Goal: Information Seeking & Learning: Learn about a topic

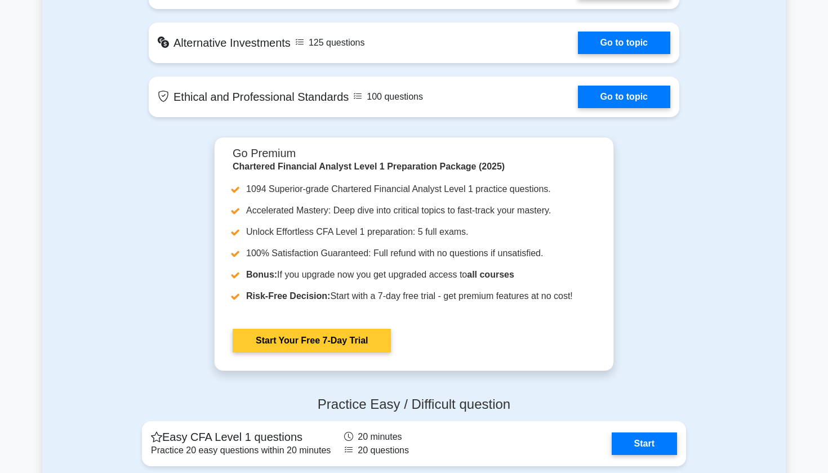
scroll to position [1078, 0]
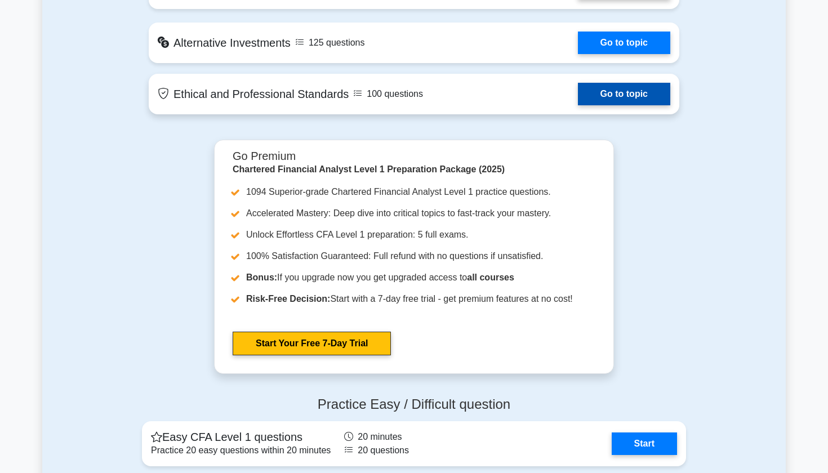
click at [616, 95] on link "Go to topic" at bounding box center [624, 94] width 92 height 23
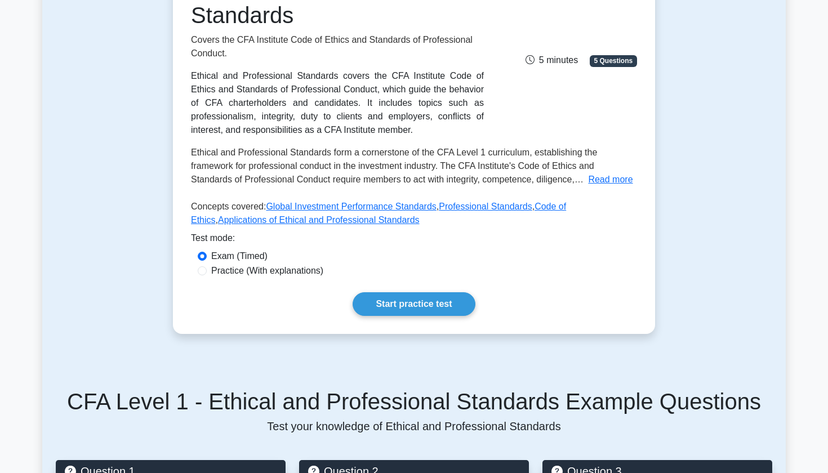
scroll to position [186, 0]
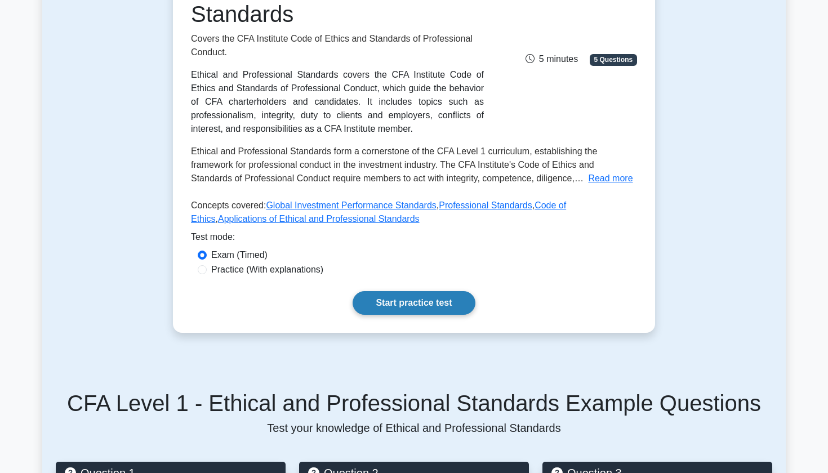
click at [396, 299] on link "Start practice test" at bounding box center [414, 303] width 122 height 24
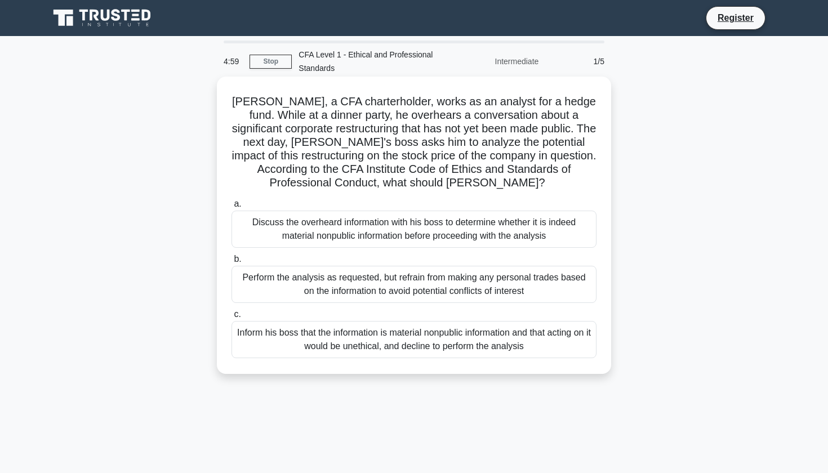
click at [352, 220] on div "Discuss the overheard information with his boss to determine whether it is inde…" at bounding box center [414, 229] width 365 height 37
click at [232, 208] on input "a. Discuss the overheard information with his boss to determine whether it is i…" at bounding box center [232, 204] width 0 height 7
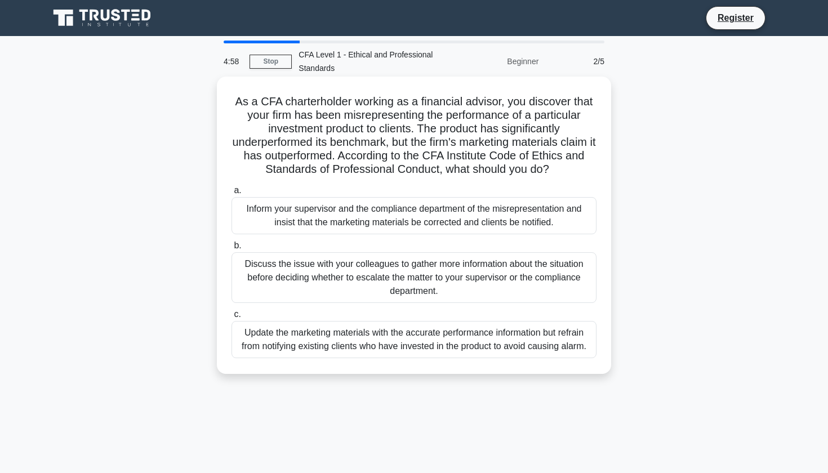
click at [344, 229] on div "Inform your supervisor and the compliance department of the misrepresentation a…" at bounding box center [414, 215] width 365 height 37
click at [232, 194] on input "a. Inform your supervisor and the compliance department of the misrepresentatio…" at bounding box center [232, 190] width 0 height 7
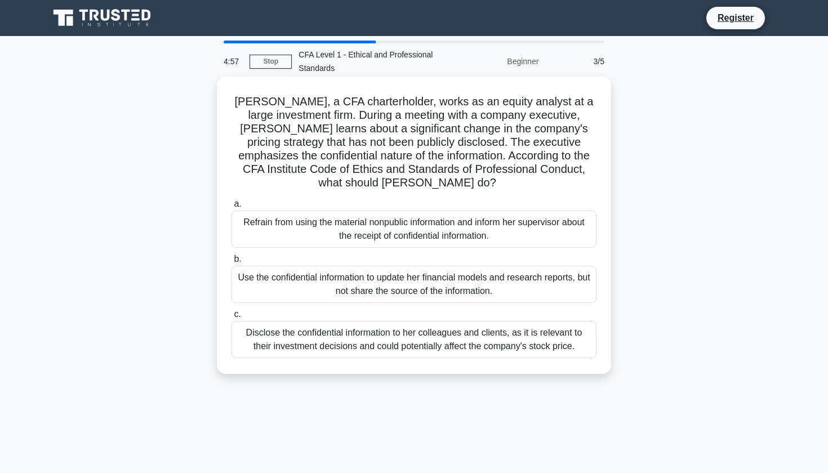
click at [339, 276] on div "Use the confidential information to update her financial models and research re…" at bounding box center [414, 284] width 365 height 37
click at [232, 263] on input "b. Use the confidential information to update her financial models and research…" at bounding box center [232, 259] width 0 height 7
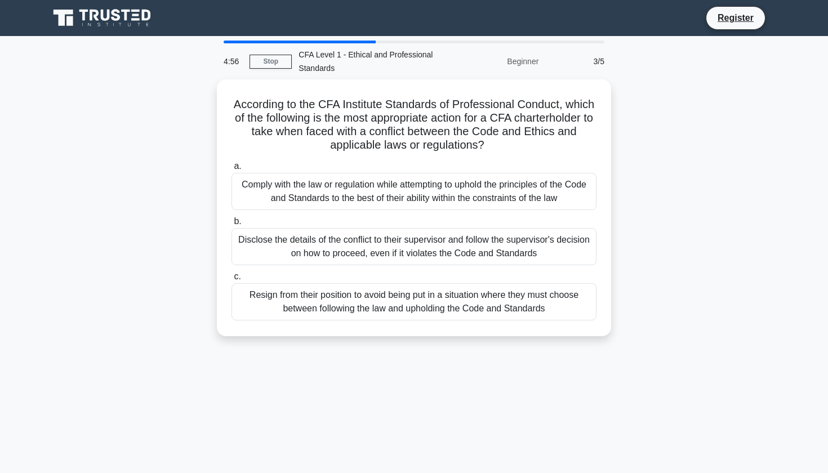
click at [337, 348] on div "According to the CFA Institute Standards of Professional Conduct, which of the …" at bounding box center [414, 214] width 744 height 271
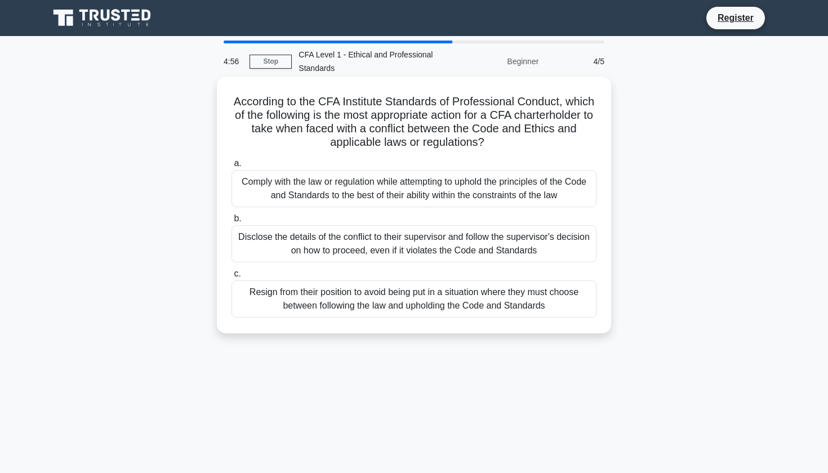
click at [336, 315] on div "Resign from their position to avoid being put in a situation where they must ch…" at bounding box center [414, 299] width 365 height 37
click at [232, 278] on input "c. Resign from their position to avoid being put in a situation where they must…" at bounding box center [232, 274] width 0 height 7
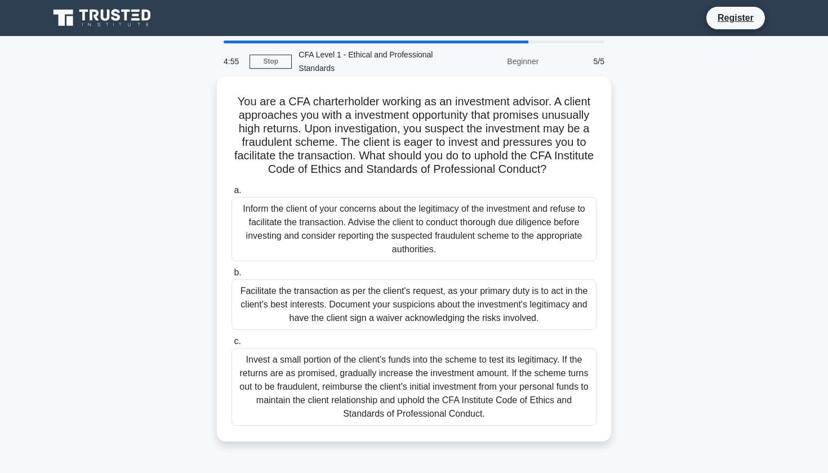
click at [347, 202] on div "Inform the client of your concerns about the legitimacy of the investment and r…" at bounding box center [414, 229] width 365 height 64
click at [232, 194] on input "a. Inform the client of your concerns about the legitimacy of the investment an…" at bounding box center [232, 190] width 0 height 7
